Goal: Information Seeking & Learning: Compare options

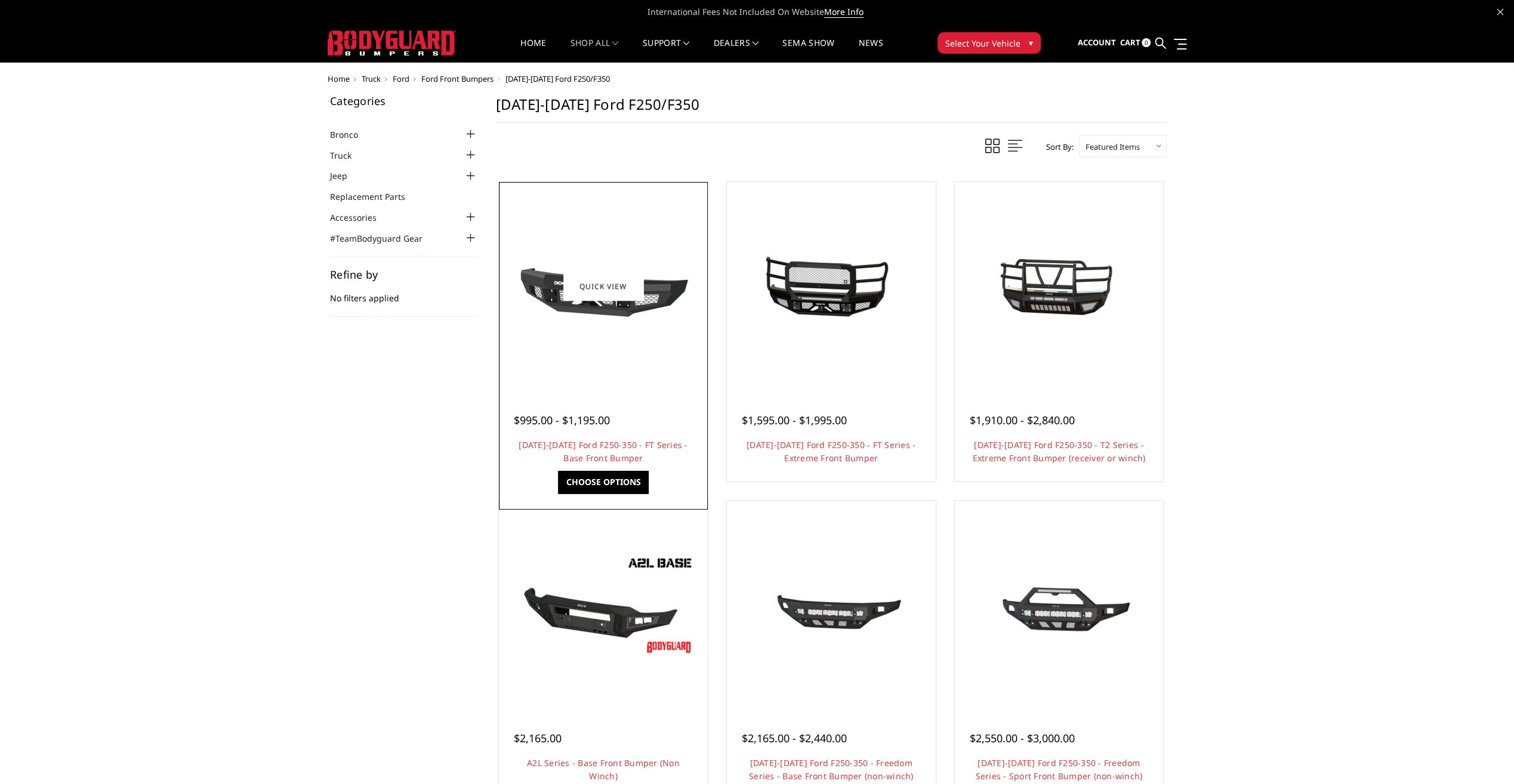
click at [629, 336] on img at bounding box center [603, 286] width 191 height 107
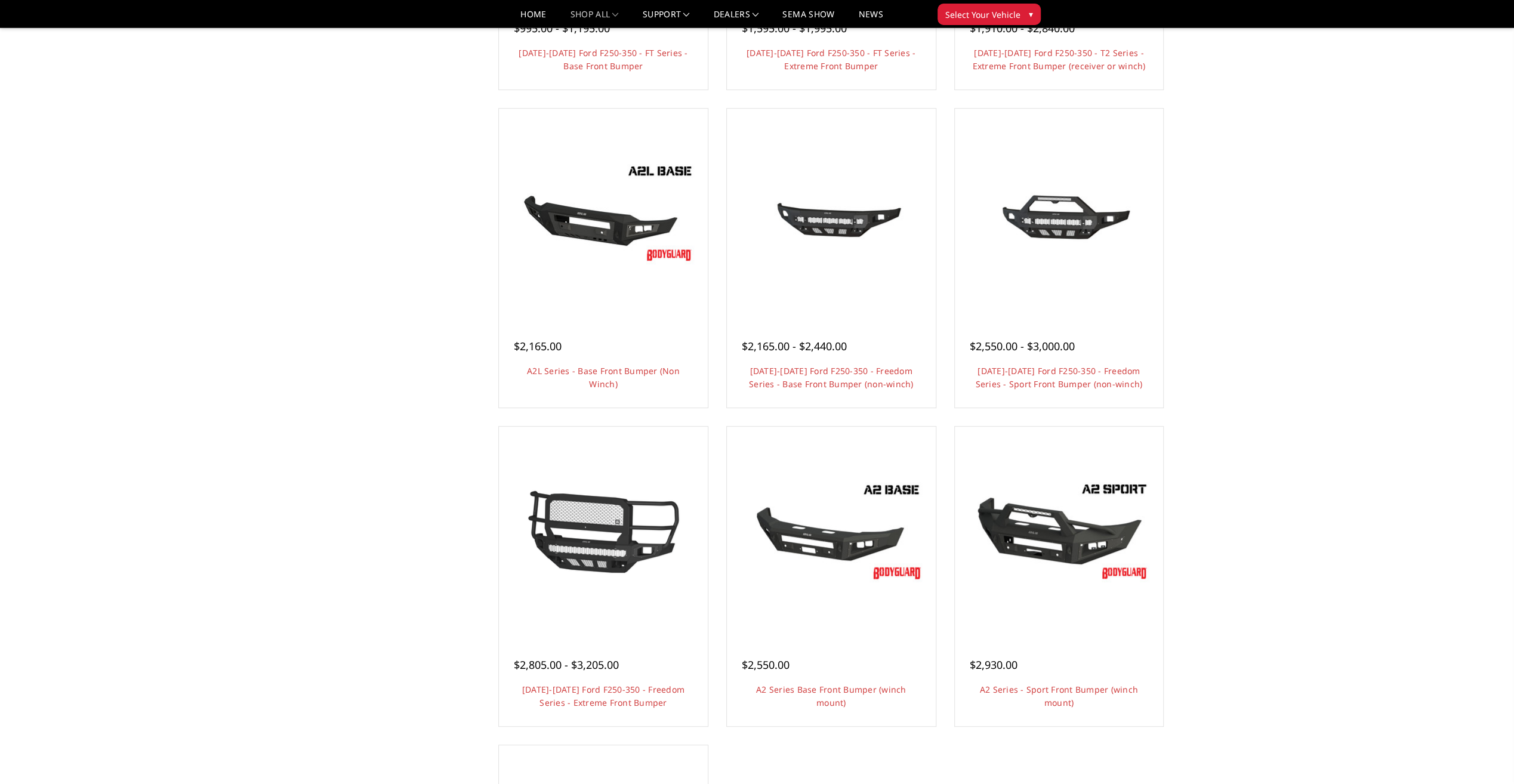
scroll to position [358, 0]
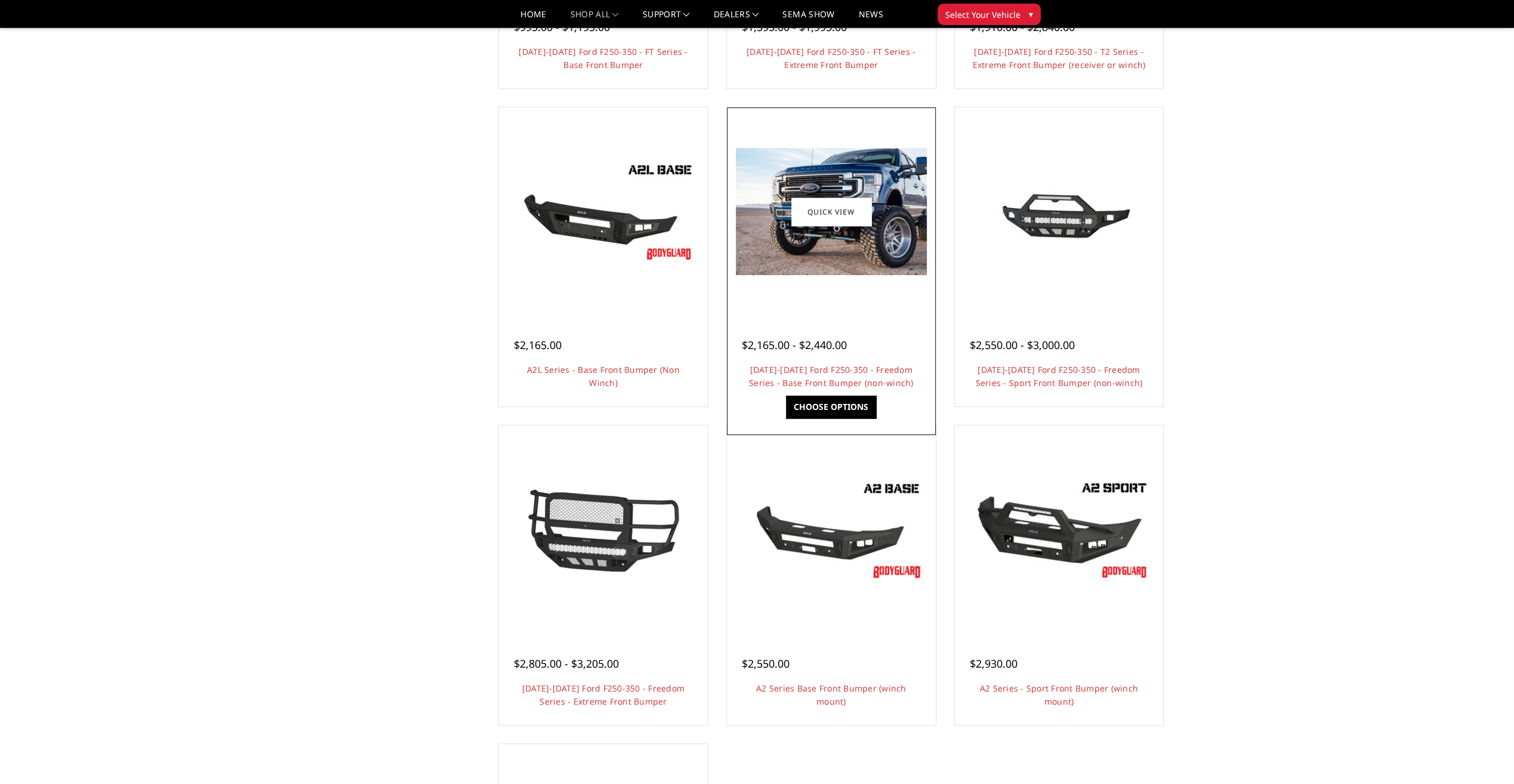
click at [778, 245] on img at bounding box center [831, 212] width 191 height 127
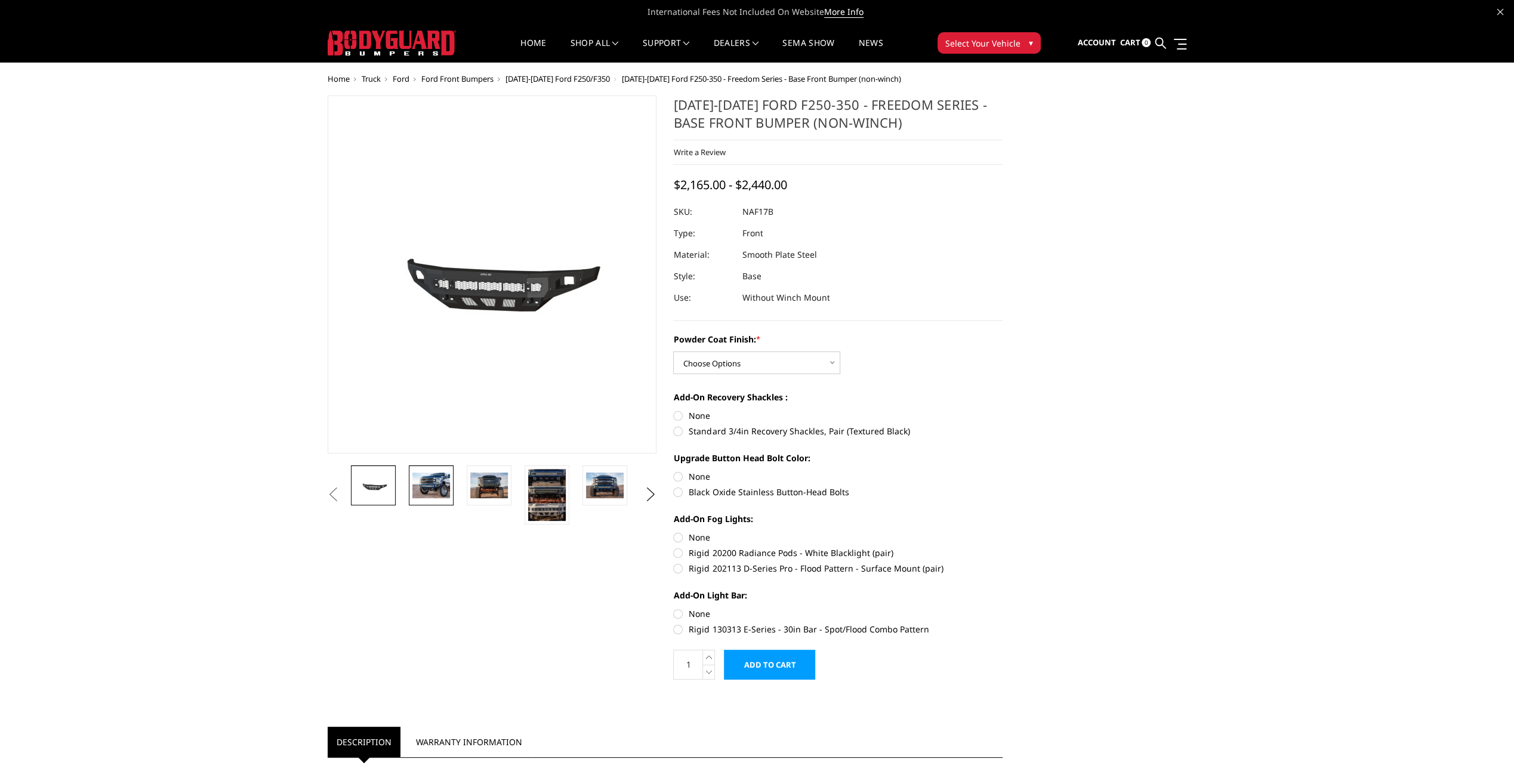
click at [439, 484] on img at bounding box center [431, 485] width 37 height 25
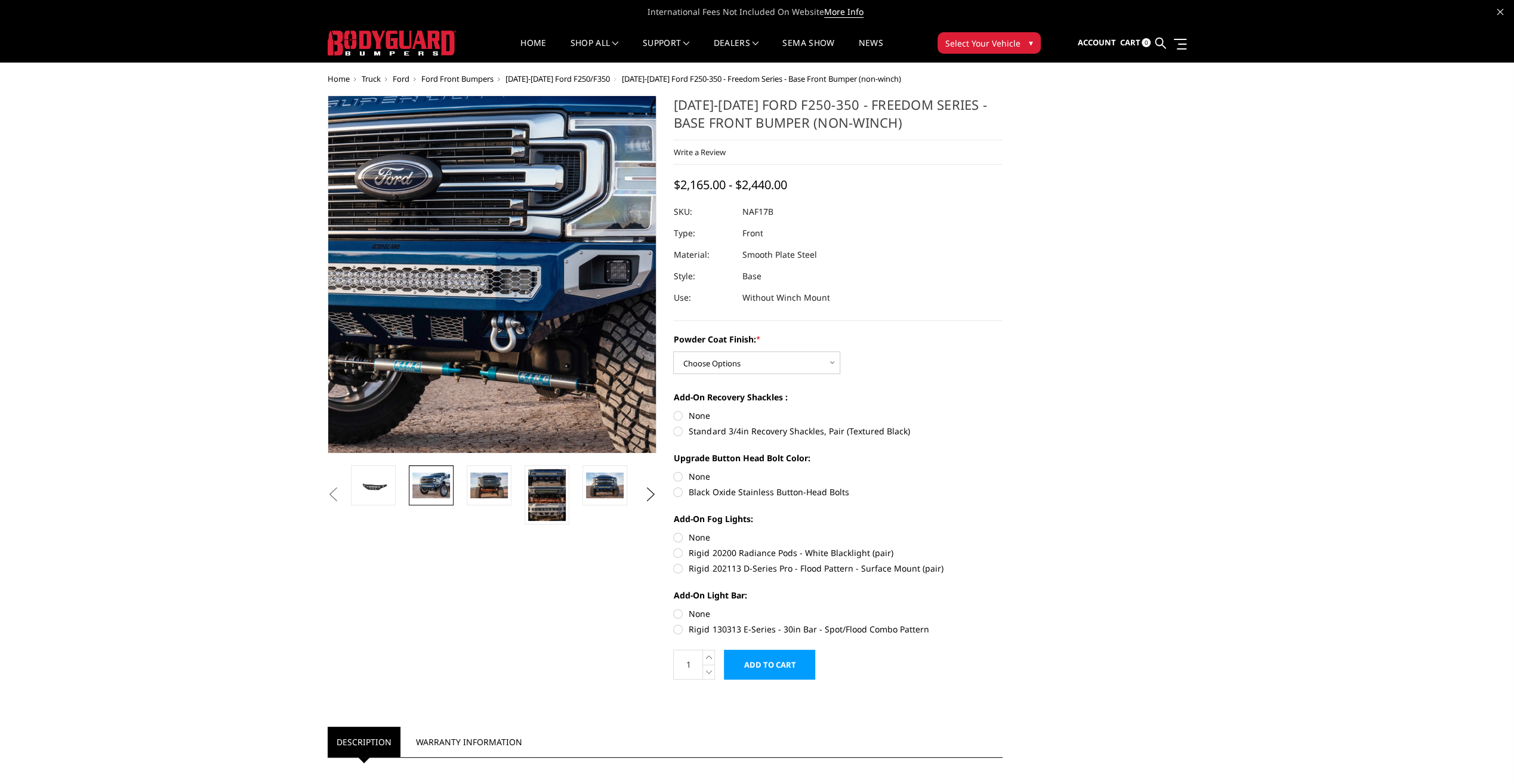
click at [501, 283] on img at bounding box center [481, 271] width 764 height 510
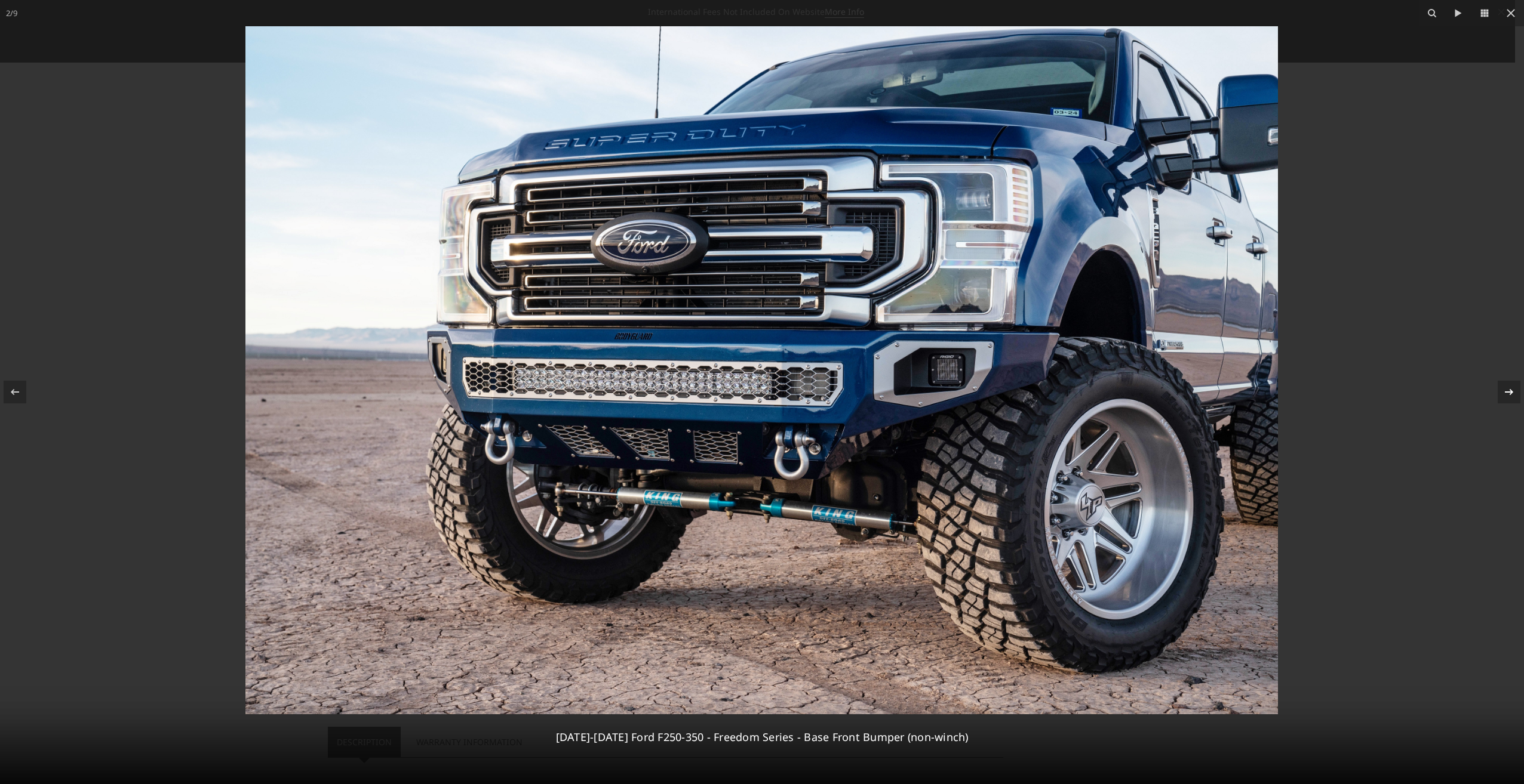
click at [1510, 390] on icon at bounding box center [1508, 392] width 8 height 6
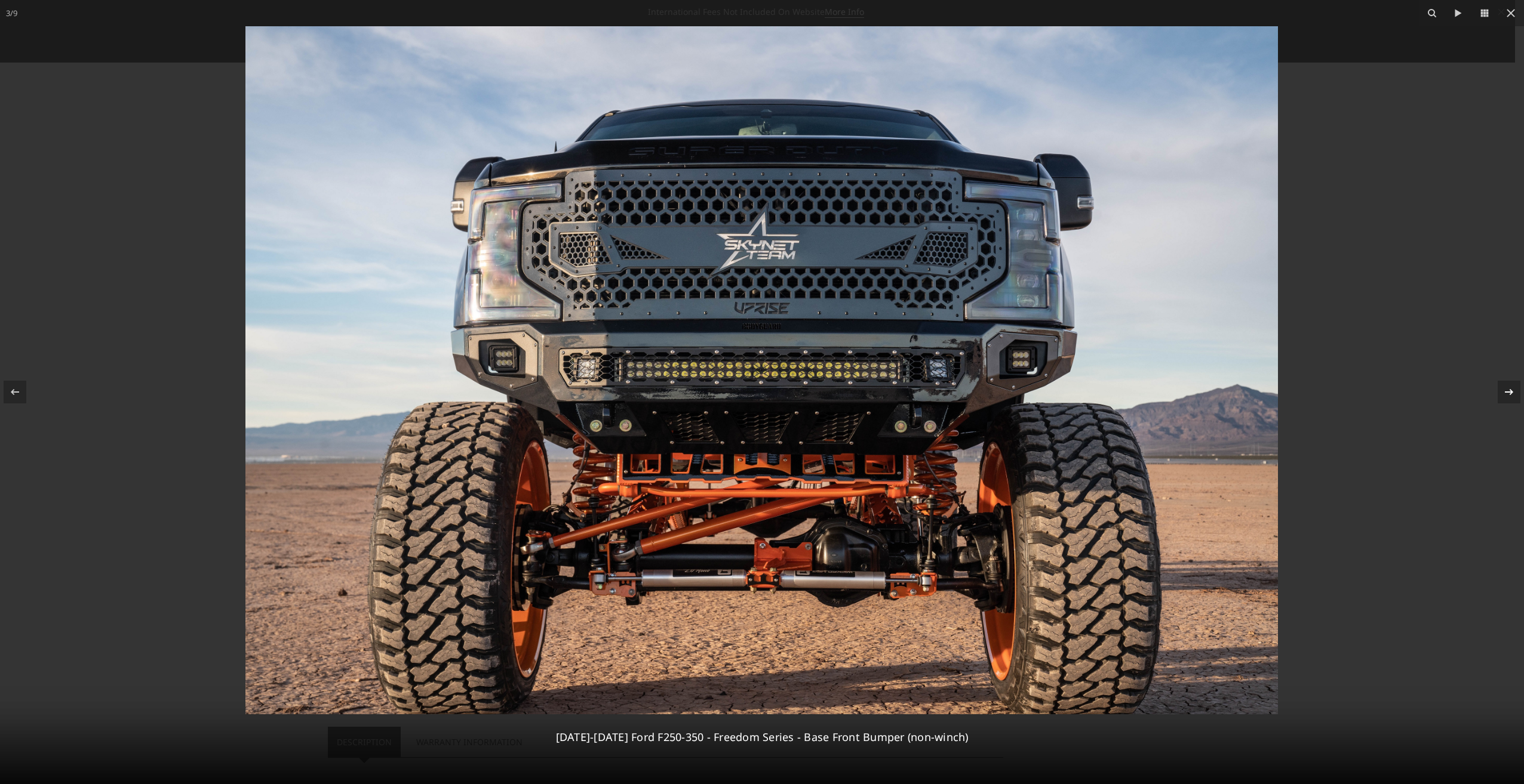
click at [1510, 390] on div "3 / [PHONE_NUMBER][DATE][DATE] Ford F250-350 - Freedom Series - Base Front Bump…" at bounding box center [762, 392] width 1524 height 784
click at [1505, 388] on icon at bounding box center [1508, 391] width 14 height 14
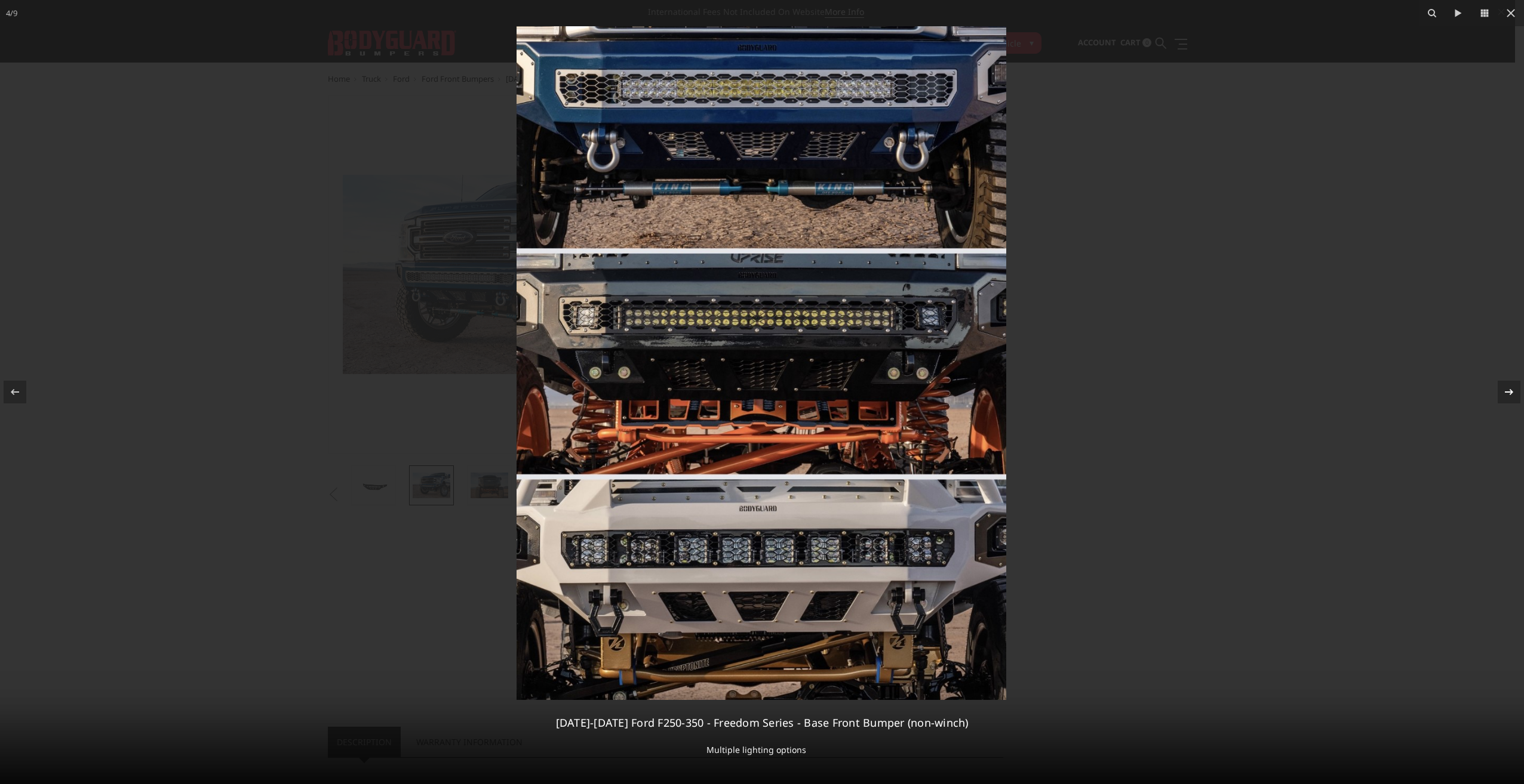
click at [1511, 391] on icon at bounding box center [1508, 392] width 8 height 6
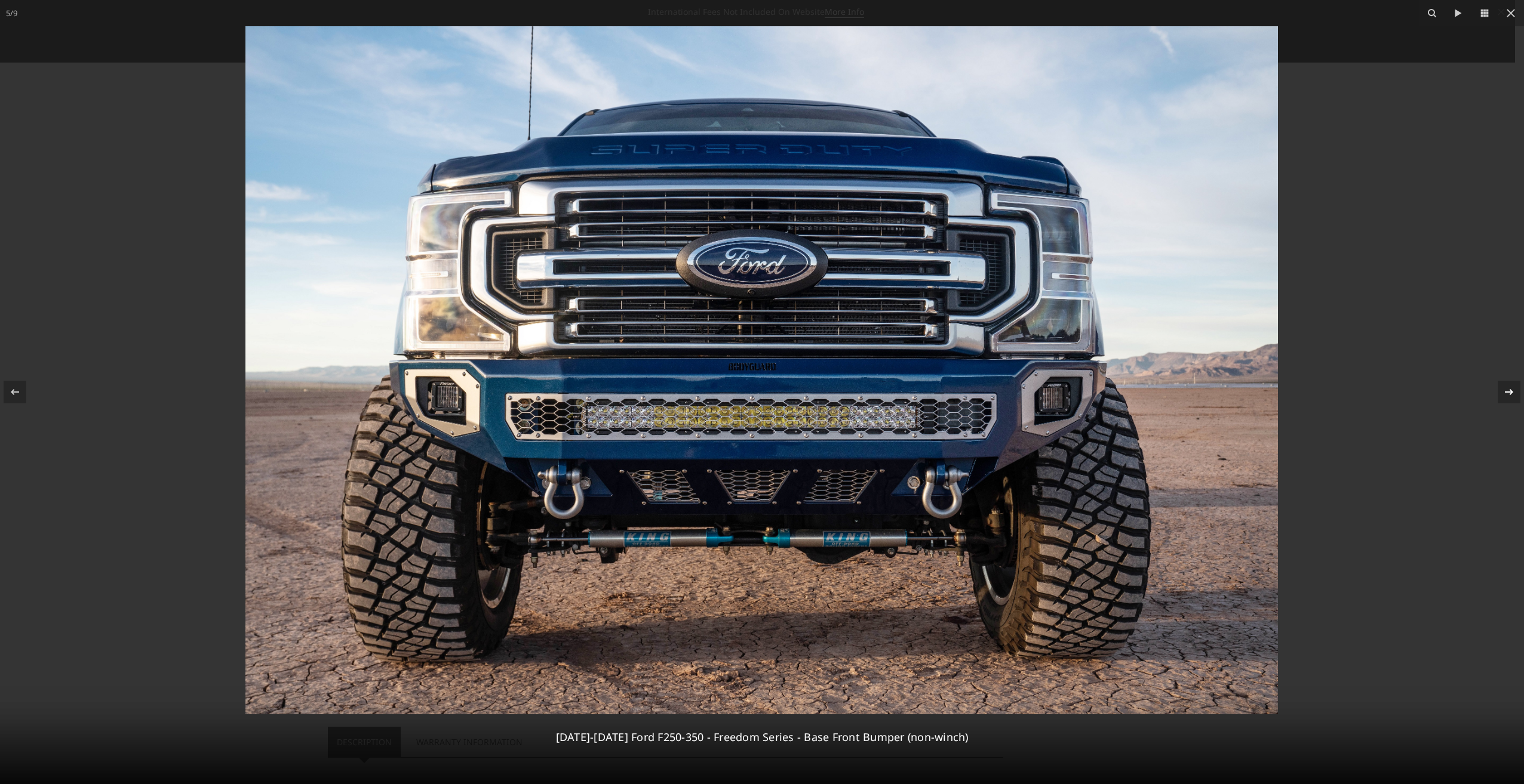
click at [1511, 391] on icon at bounding box center [1508, 392] width 8 height 6
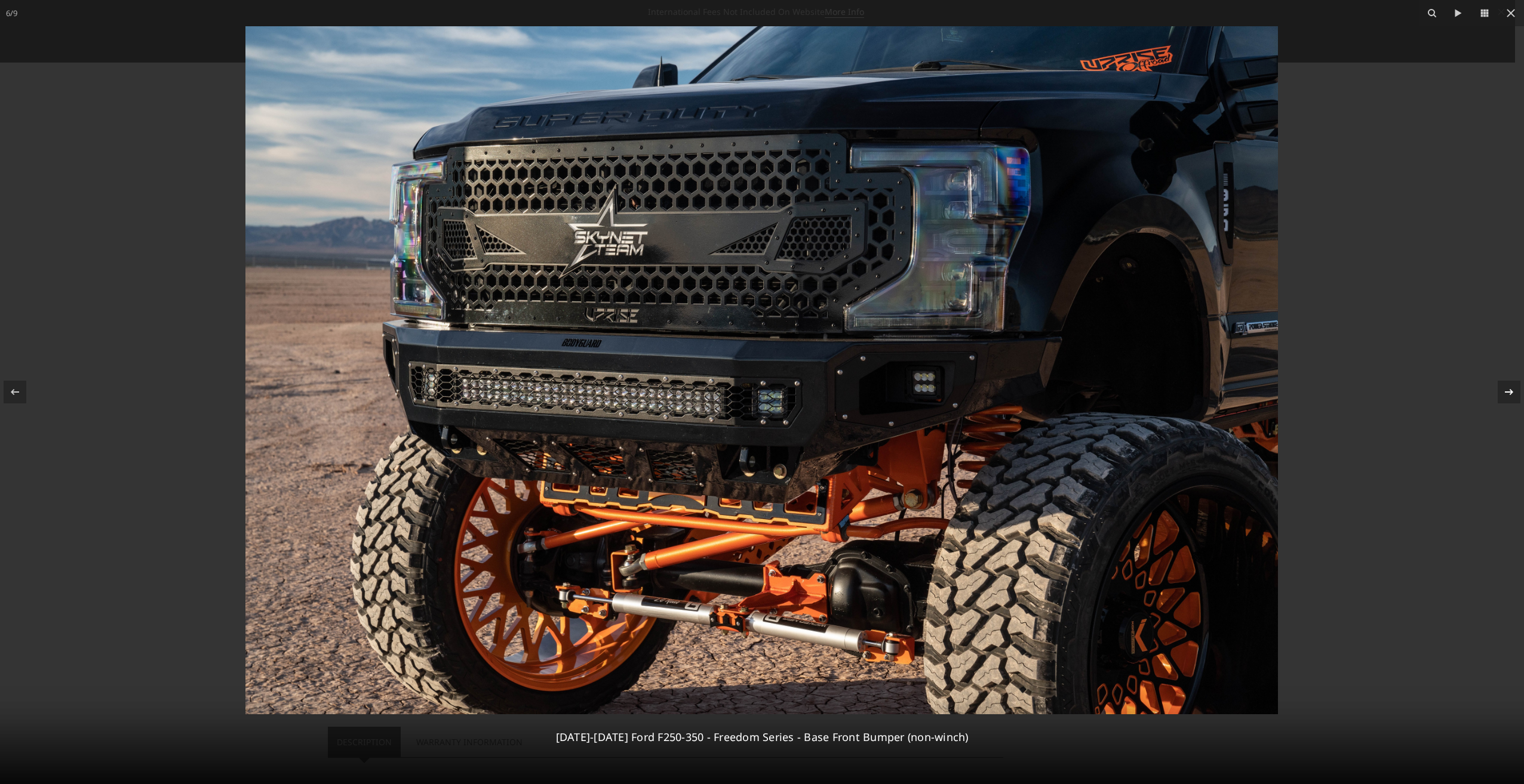
click at [1508, 395] on icon at bounding box center [1508, 391] width 14 height 14
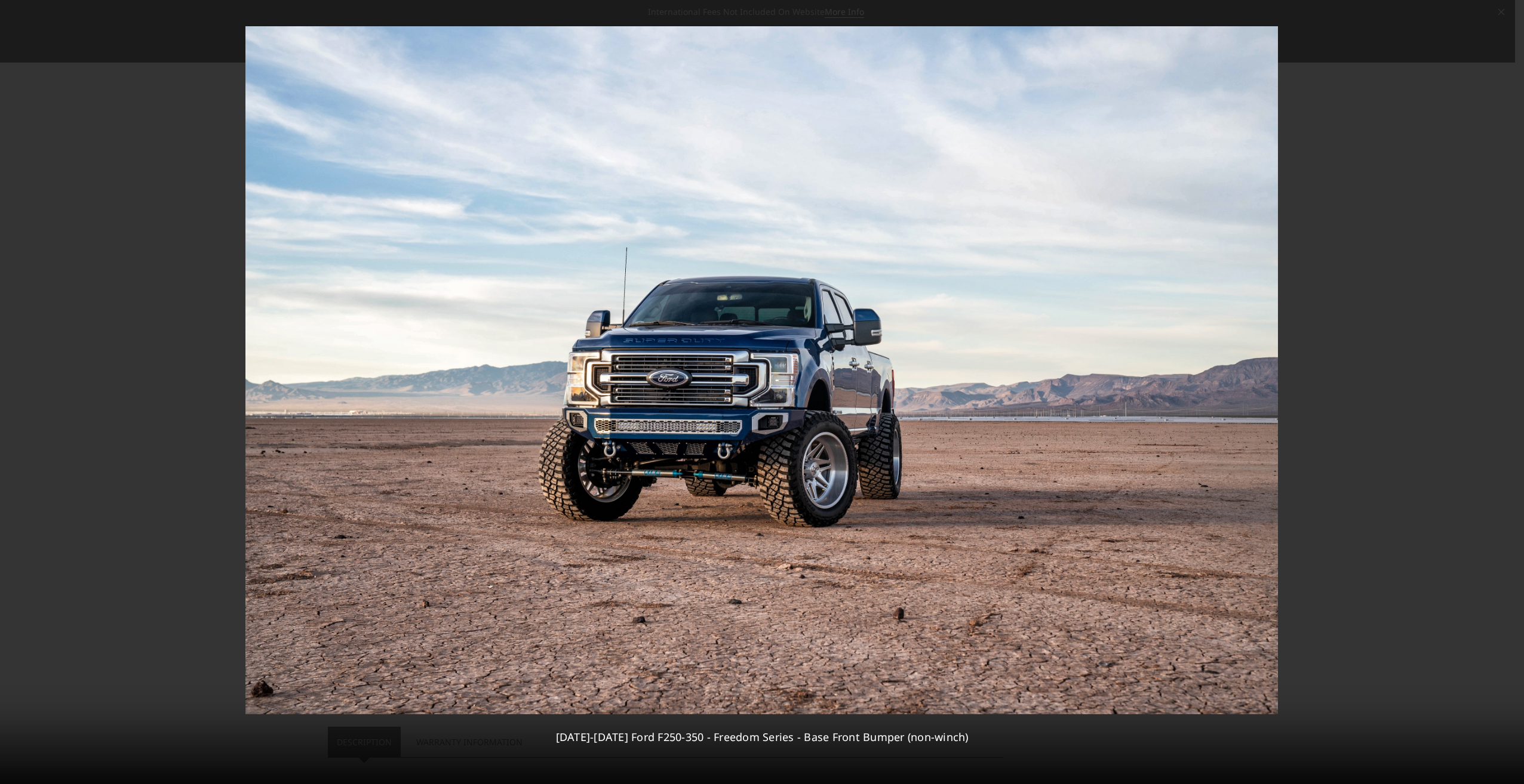
click at [1508, 394] on div "7 / [PHONE_NUMBER][DATE][DATE] Ford F250-350 - Freedom Series - Base Front Bump…" at bounding box center [762, 392] width 1524 height 784
click at [1509, 388] on icon at bounding box center [1508, 391] width 14 height 14
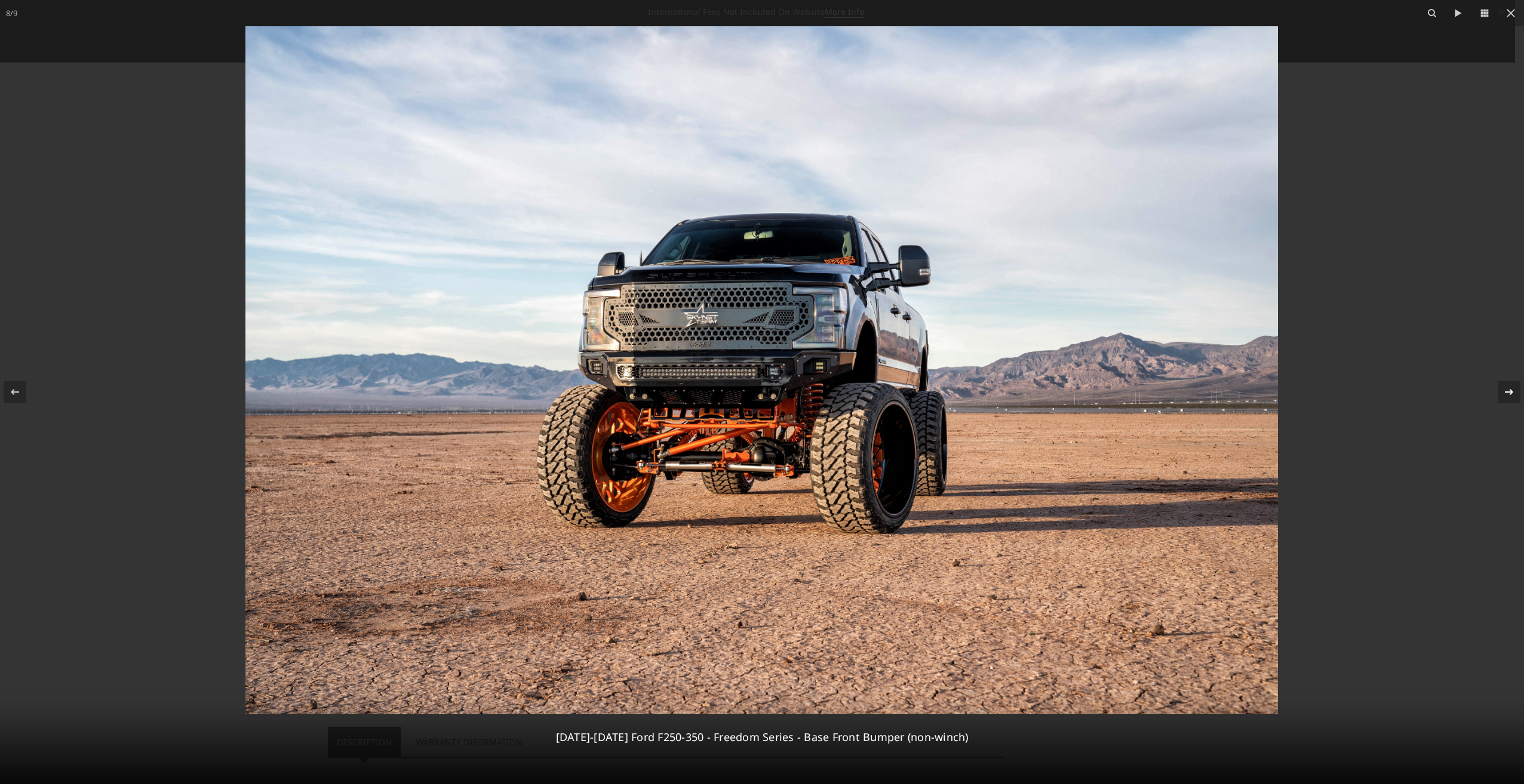
click at [1509, 388] on icon at bounding box center [1508, 391] width 14 height 14
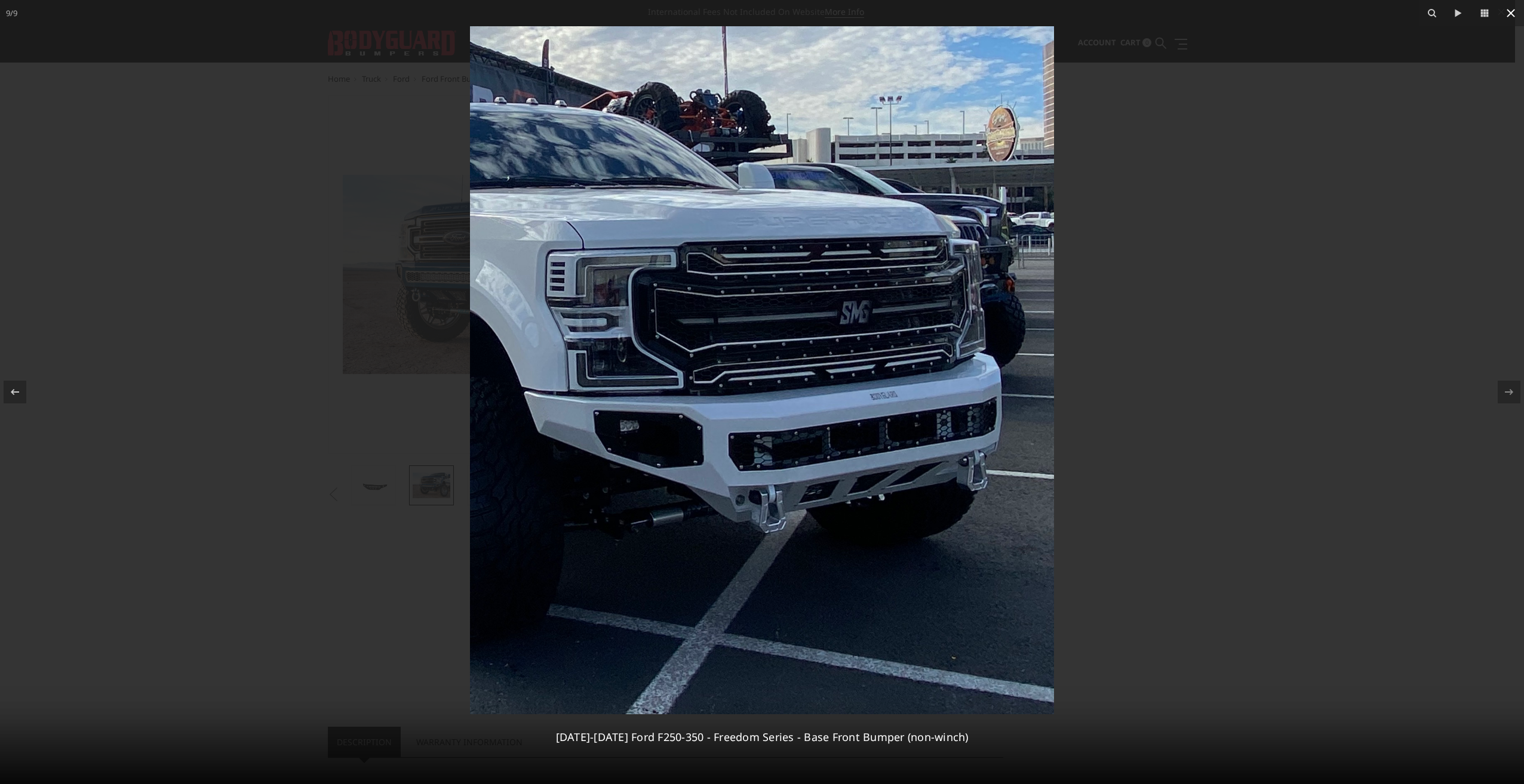
click at [1508, 10] on icon at bounding box center [1510, 13] width 8 height 8
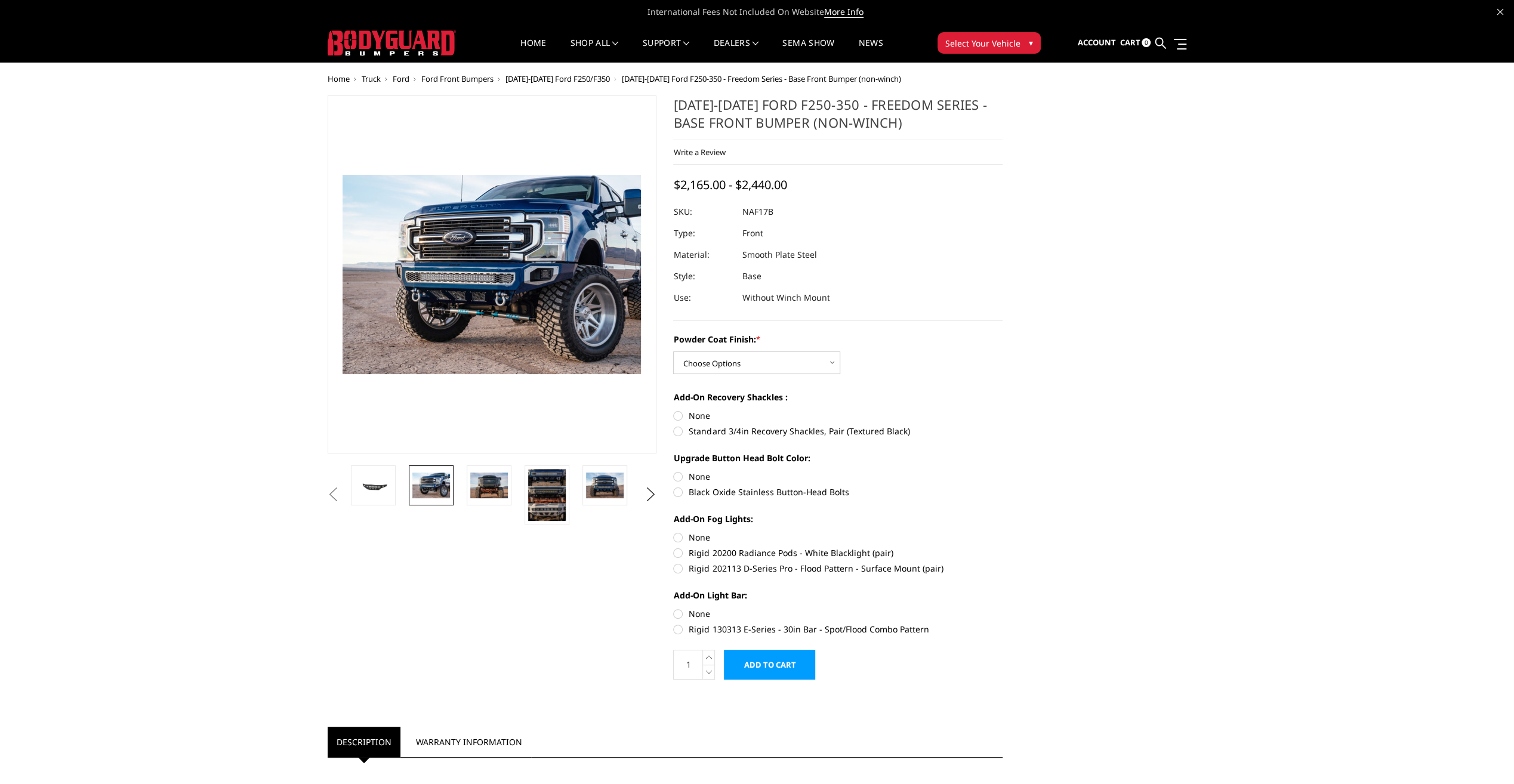
scroll to position [0, 233]
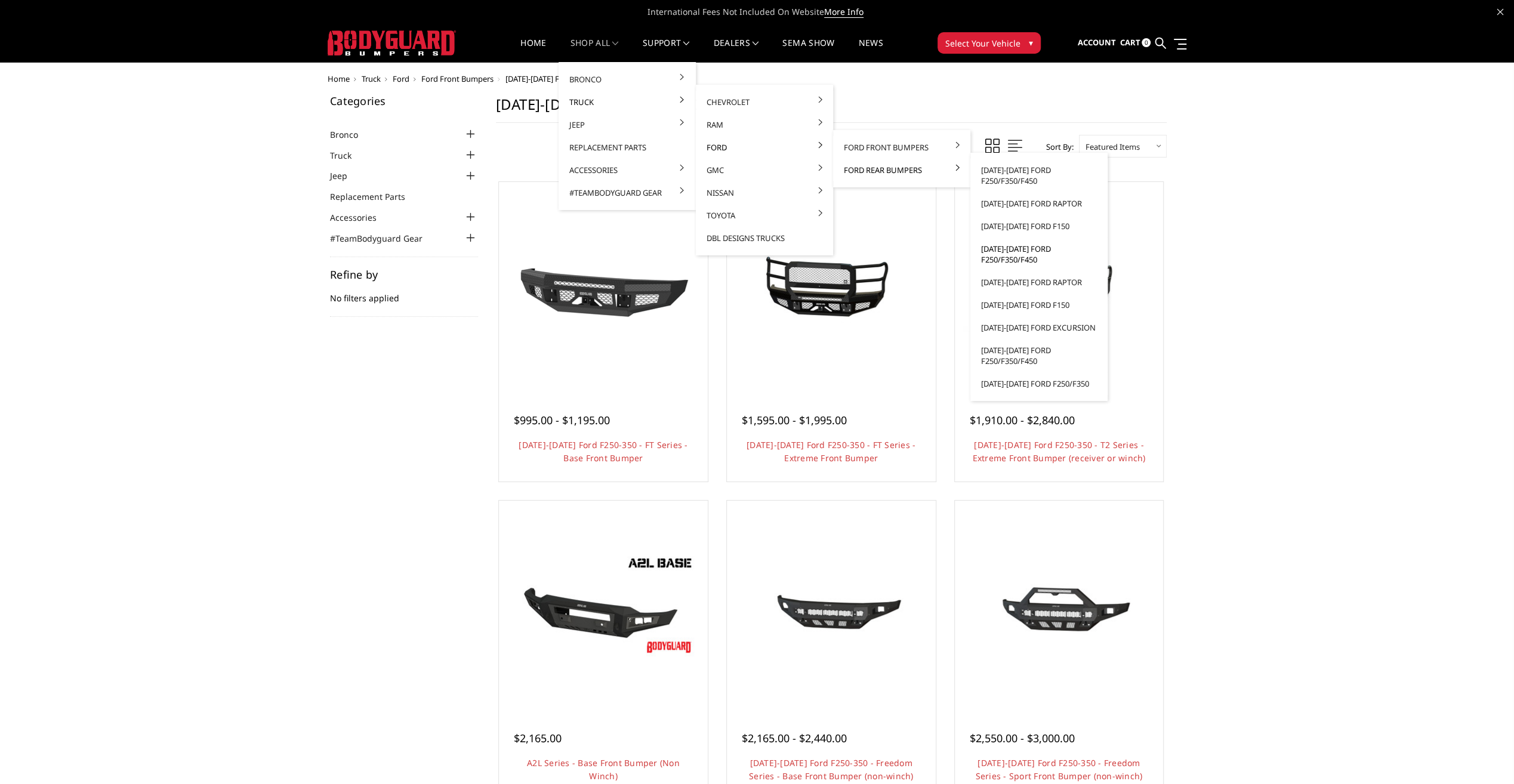
click at [1010, 250] on link "[DATE]-[DATE] Ford F250/F350/F450" at bounding box center [1038, 254] width 127 height 34
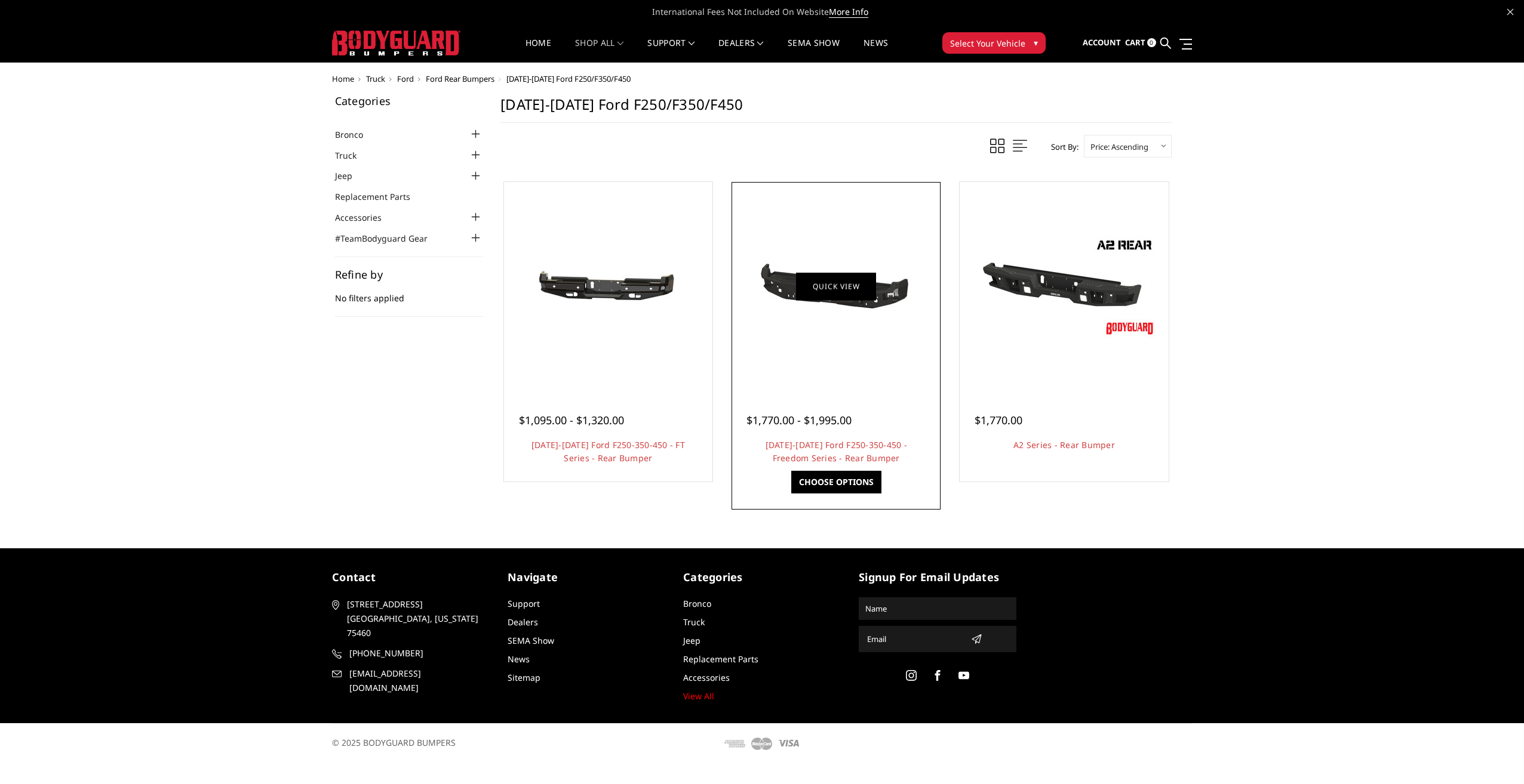
click at [840, 292] on link "Quick view" at bounding box center [835, 286] width 80 height 28
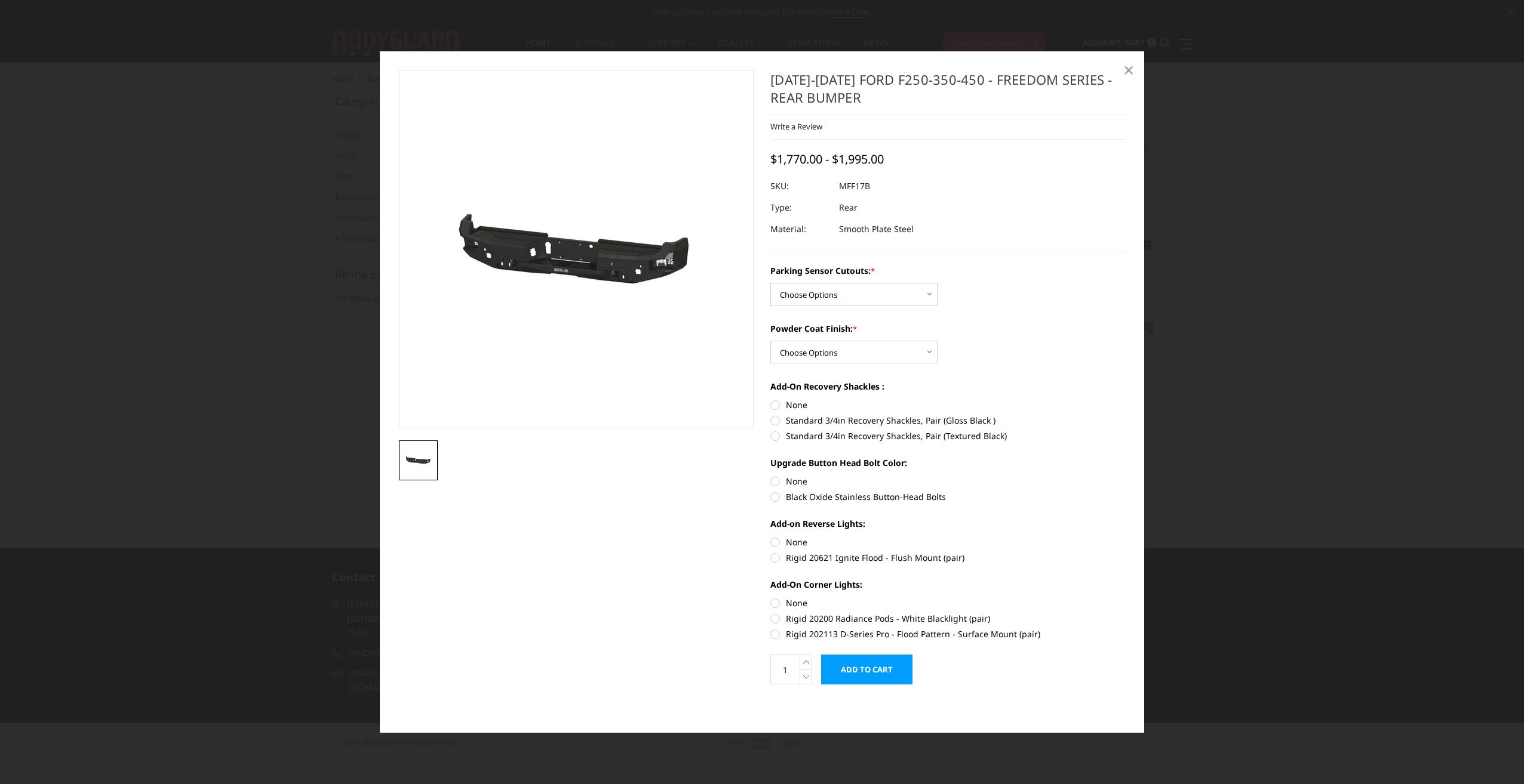
click at [1126, 66] on span "×" at bounding box center [1128, 69] width 10 height 25
